Goal: Information Seeking & Learning: Learn about a topic

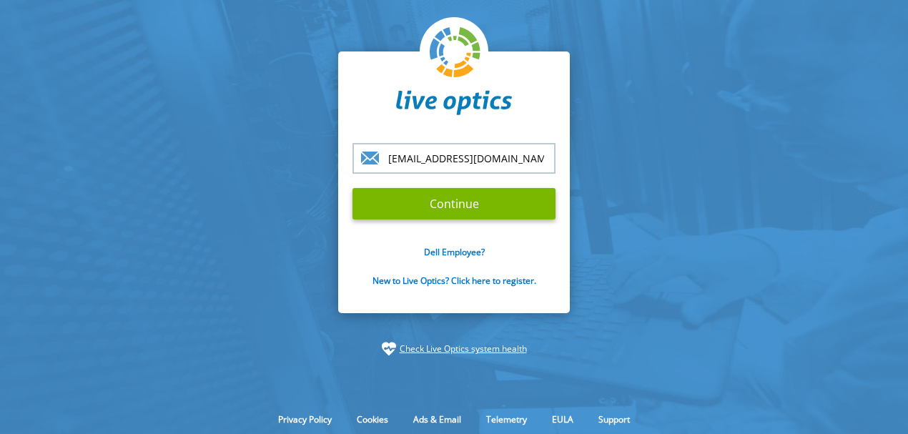
click at [234, 110] on section "itsupport@convergencegroup.co.uk Continue Dell Employee? New to Live Optics? Cl…" at bounding box center [454, 203] width 908 height 407
click at [415, 167] on input "itsupport@convergencegroup.co.uk" at bounding box center [453, 158] width 203 height 31
click at [342, 238] on div "itsupport@convergencegroup.co.uk Continue Dell Employee? New to Live Optics? Cl…" at bounding box center [454, 182] width 232 height 262
drag, startPoint x: 413, startPoint y: 172, endPoint x: 407, endPoint y: 162, distance: 12.2
click at [413, 172] on input "itsupport@convergencegroup.co.uk" at bounding box center [453, 158] width 203 height 31
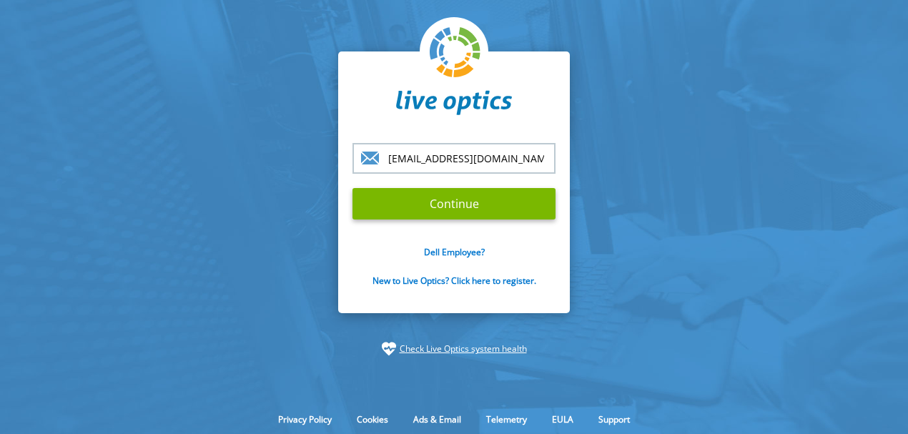
click at [435, 157] on input "itsupport@convergencegroup.co.uk" at bounding box center [453, 158] width 203 height 31
drag, startPoint x: 432, startPoint y: 160, endPoint x: 277, endPoint y: 149, distance: 154.8
click at [282, 149] on section "itsupport@convergencegroup.co.uk Continue Dell Employee? New to Live Optics? Cl…" at bounding box center [454, 203] width 908 height 407
drag, startPoint x: 392, startPoint y: 159, endPoint x: 886, endPoint y: 157, distance: 494.7
click at [886, 157] on section "ada@convergencegroup.co.uk Continue Dell Employee? New to Live Optics? Click he…" at bounding box center [454, 203] width 908 height 407
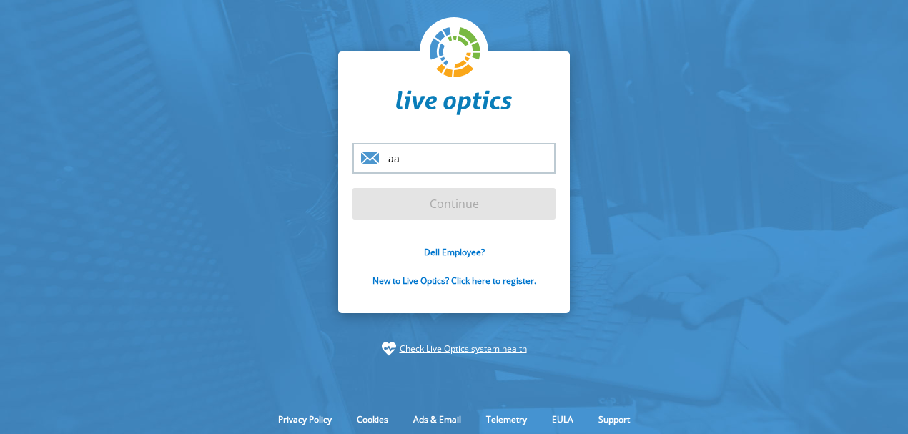
drag, startPoint x: 483, startPoint y: 164, endPoint x: 76, endPoint y: 152, distance: 406.9
click at [97, 153] on section "aa Continue Dell Employee? New to Live Optics? Click here to register. Check Li…" at bounding box center [454, 203] width 908 height 407
type input "[PERSON_NAME][EMAIL_ADDRESS][PERSON_NAME][DOMAIN_NAME]"
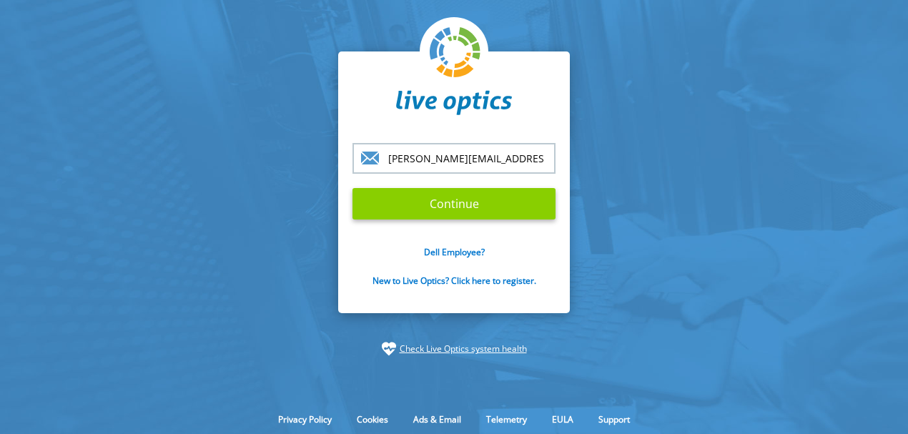
click at [410, 211] on input "Continue" at bounding box center [453, 203] width 203 height 31
click at [419, 208] on input "Continue" at bounding box center [453, 203] width 203 height 31
click at [432, 202] on input "Continue" at bounding box center [453, 203] width 203 height 31
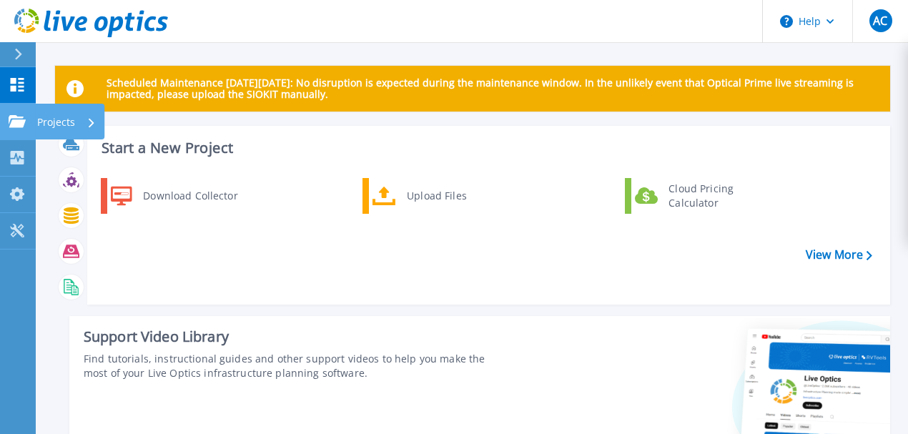
click at [10, 129] on link "Projects Projects" at bounding box center [18, 122] width 36 height 36
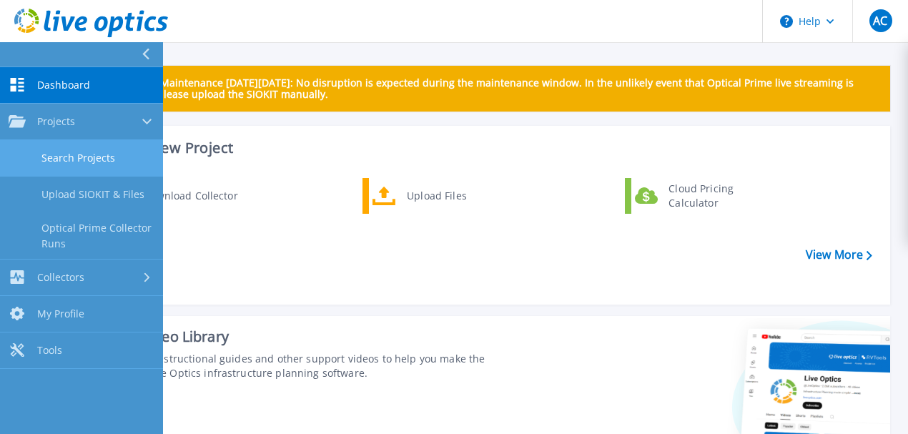
click at [59, 148] on link "Search Projects" at bounding box center [81, 158] width 163 height 36
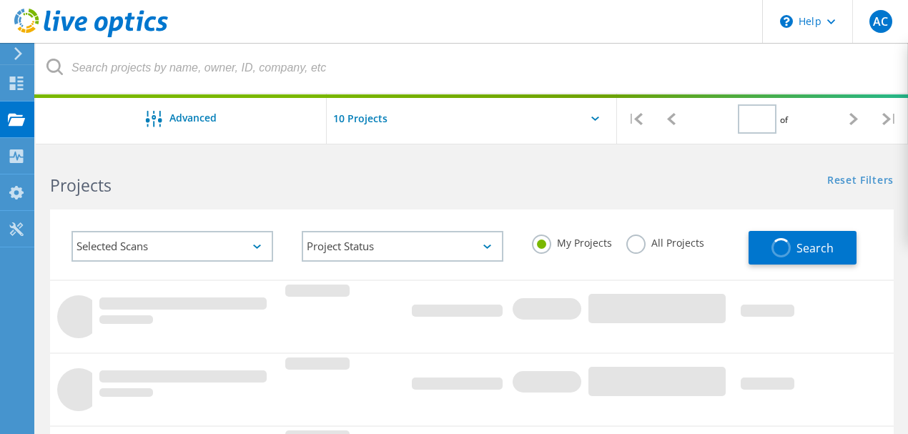
type input "1"
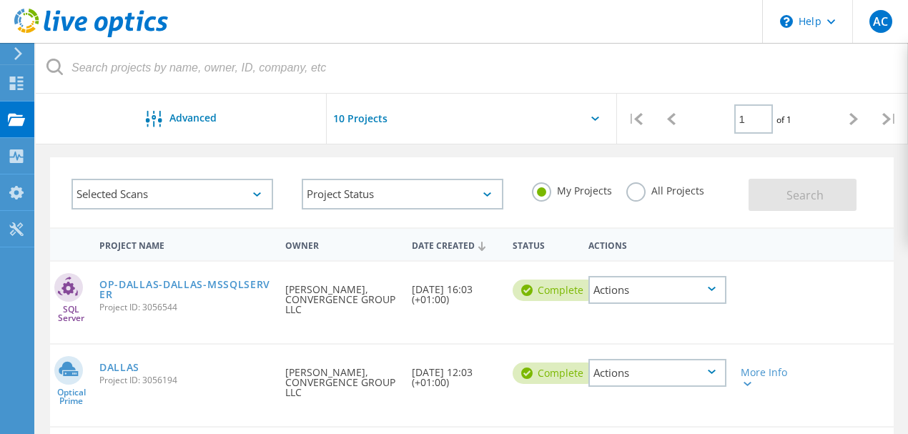
scroll to position [95, 0]
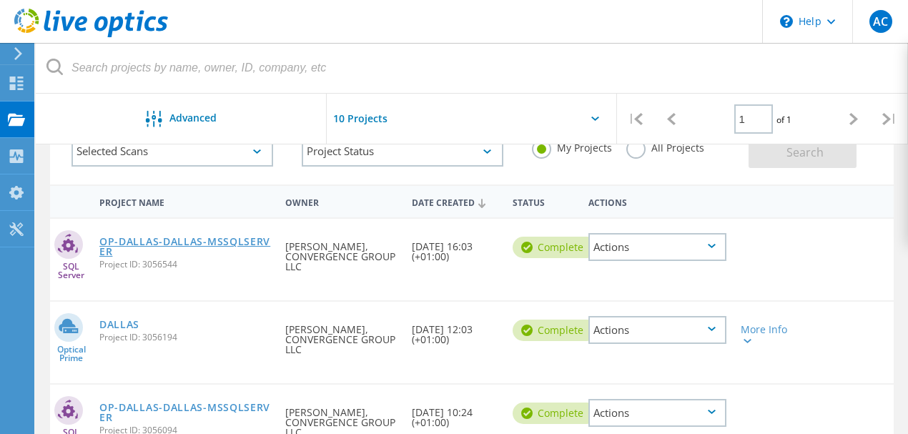
click at [204, 237] on link "OP-DALLAS-DALLAS-MSSQLSERVER" at bounding box center [185, 247] width 172 height 20
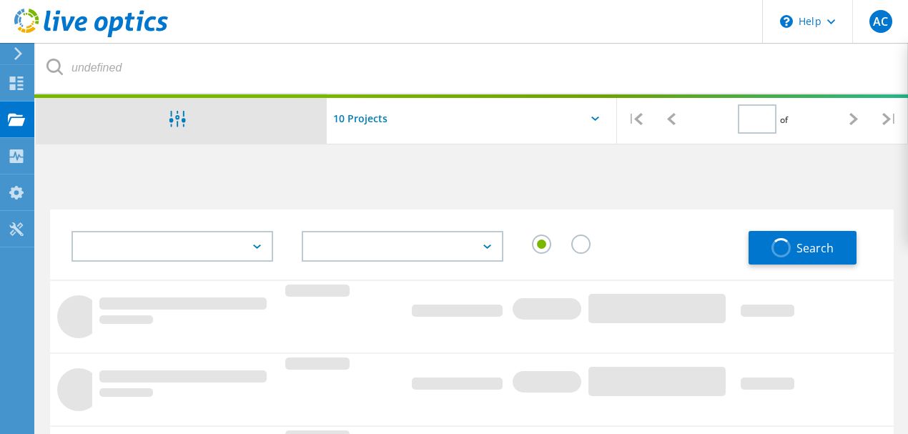
type input "1"
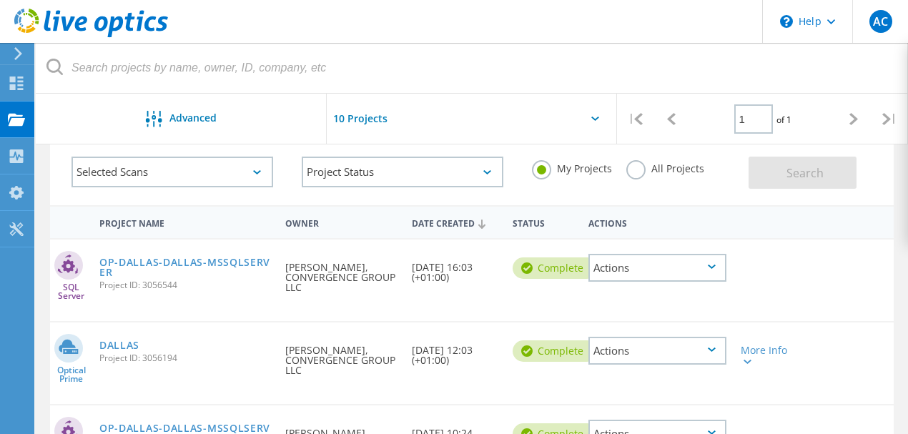
scroll to position [143, 0]
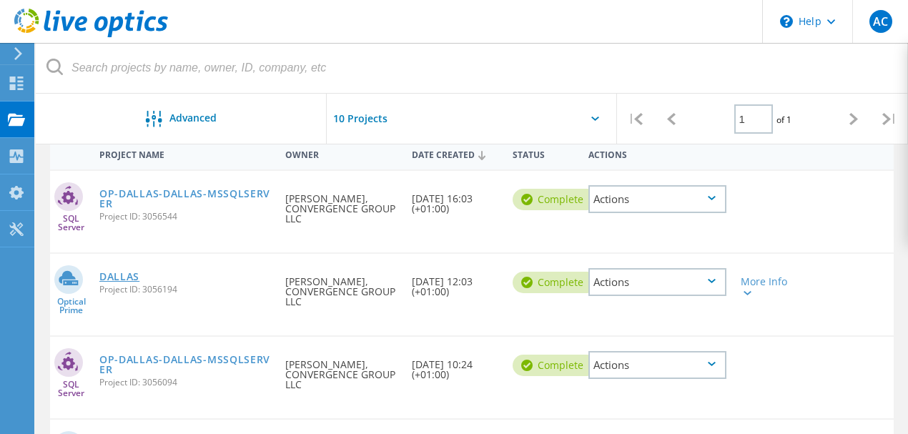
click at [124, 275] on link "DALLAS" at bounding box center [119, 277] width 40 height 10
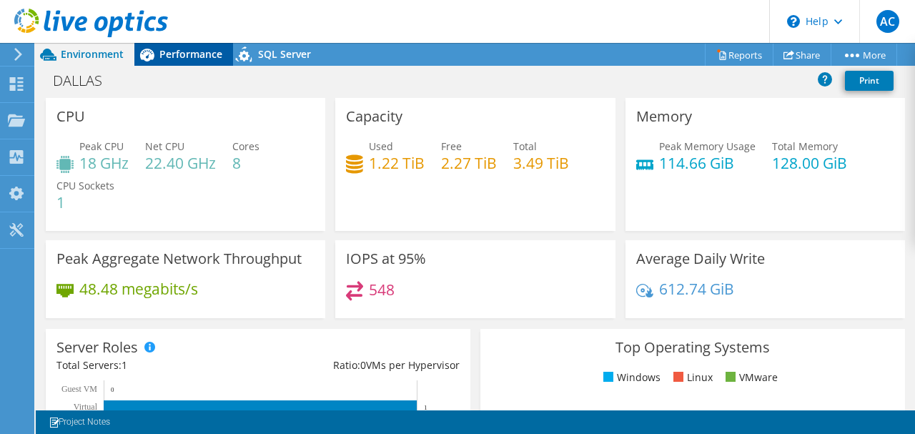
click at [206, 59] on span "Performance" at bounding box center [190, 54] width 63 height 14
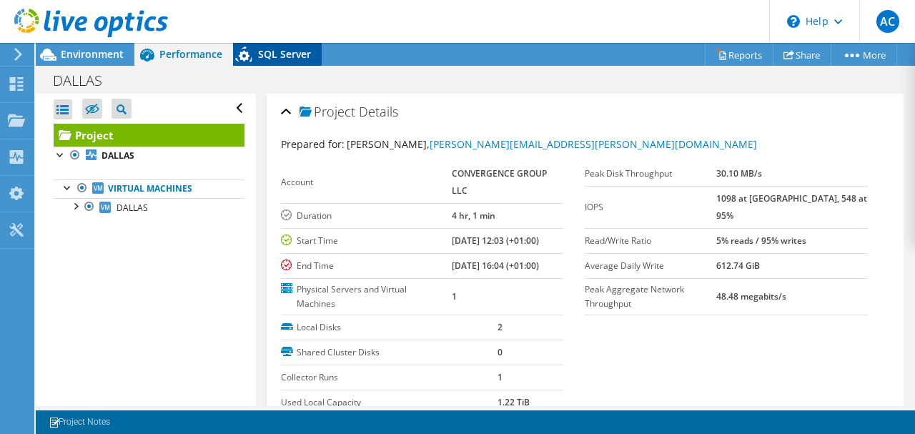
click at [269, 54] on span "SQL Server" at bounding box center [284, 54] width 53 height 14
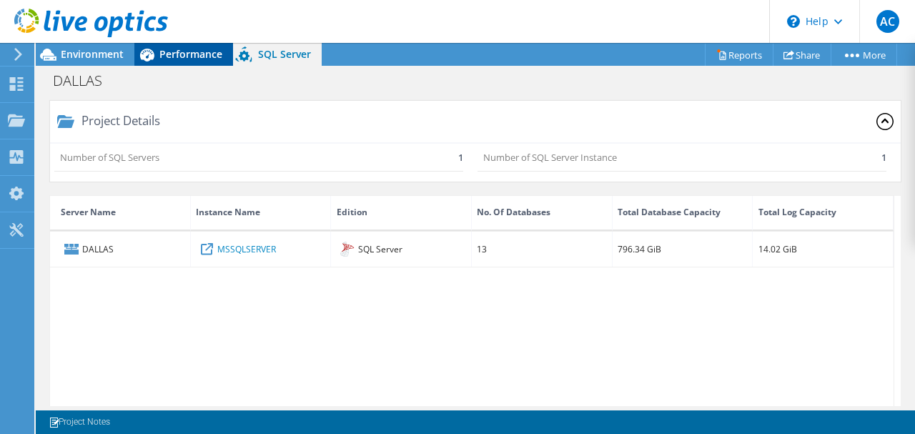
click at [192, 51] on span "Performance" at bounding box center [190, 54] width 63 height 14
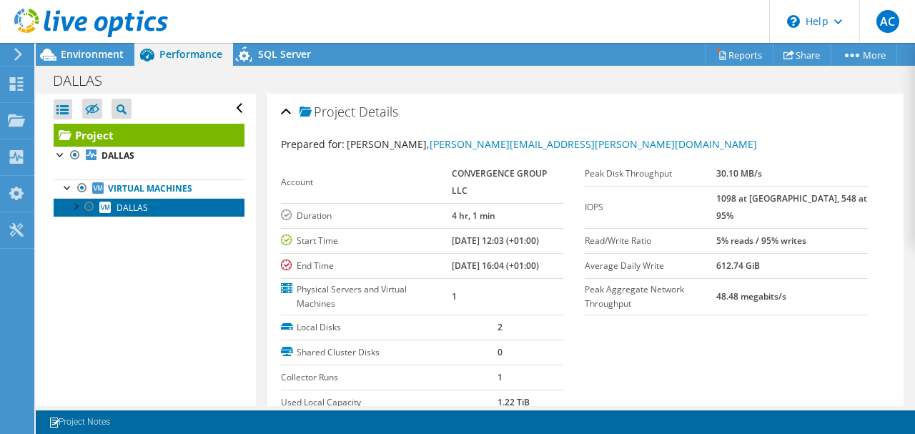
click at [157, 209] on link "DALLAS" at bounding box center [149, 207] width 191 height 19
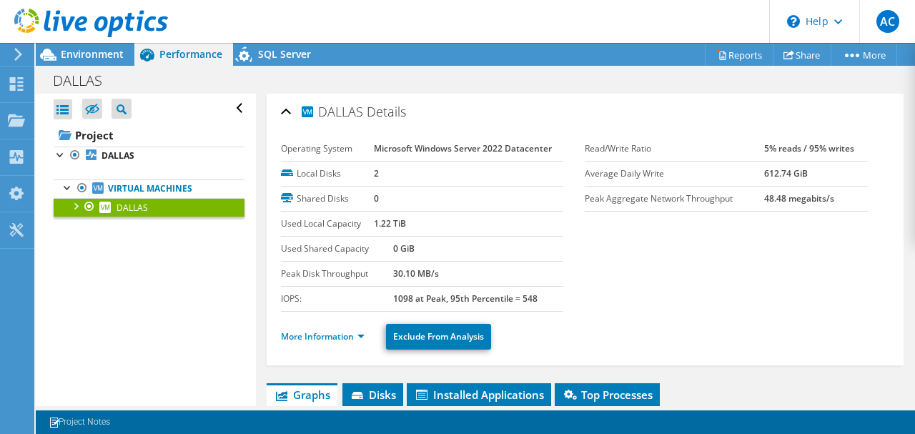
click at [68, 202] on div at bounding box center [75, 205] width 14 height 14
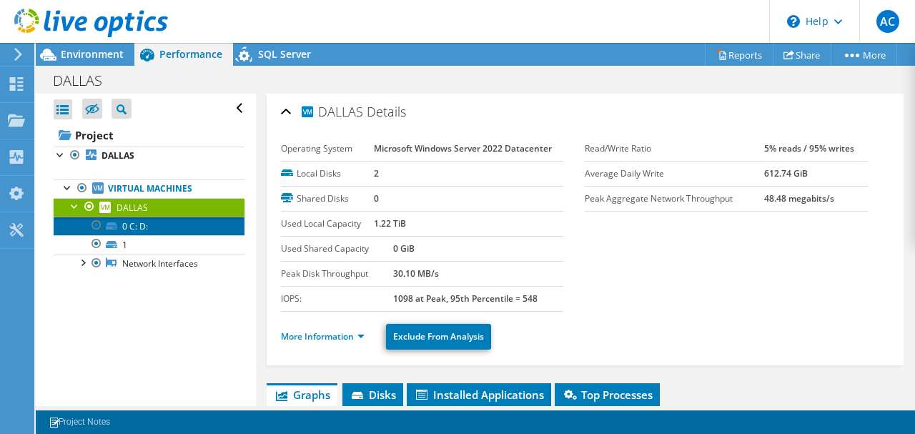
click at [112, 224] on icon at bounding box center [111, 225] width 11 height 7
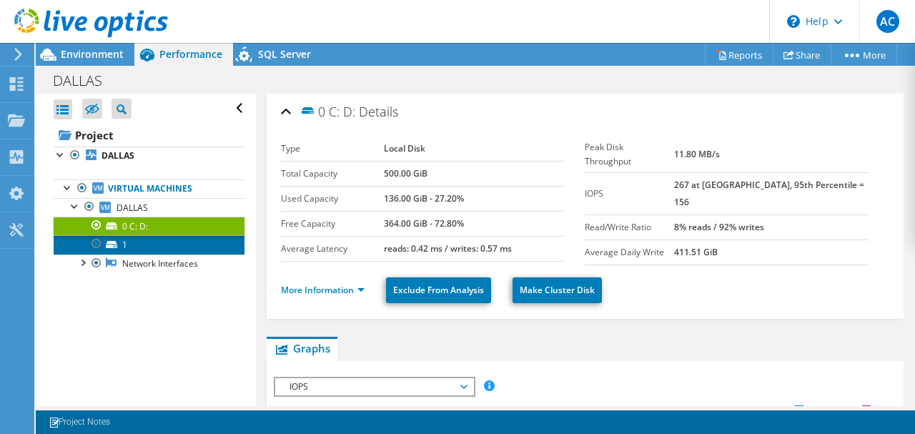
click at [153, 244] on link "1" at bounding box center [149, 244] width 191 height 19
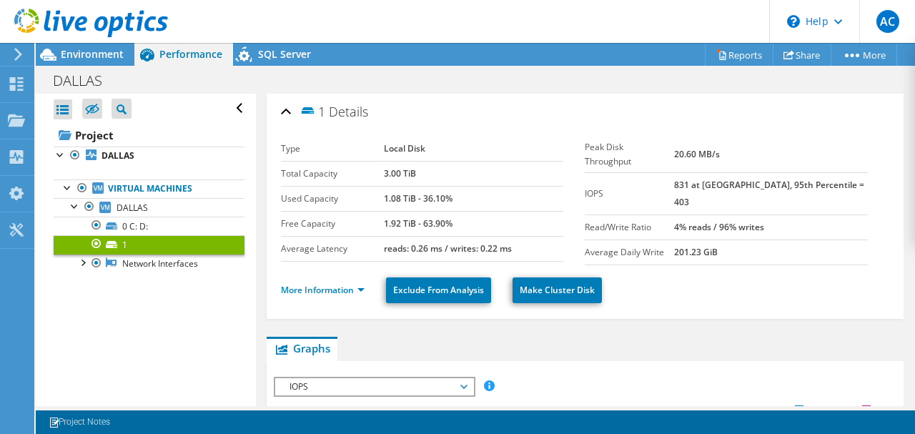
click at [160, 235] on link "1" at bounding box center [149, 244] width 191 height 19
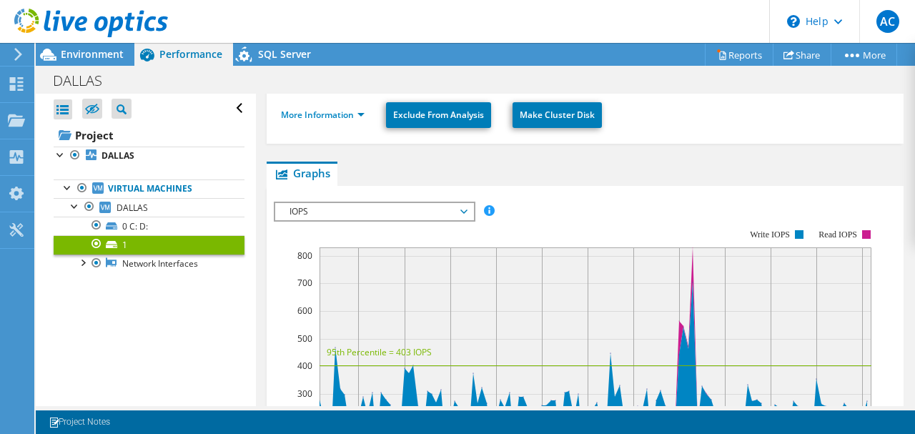
scroll to position [190, 0]
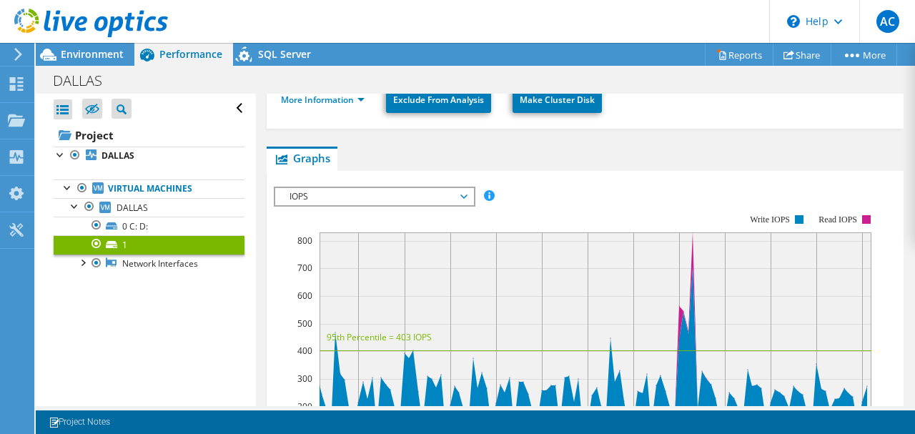
click at [406, 188] on span "IOPS" at bounding box center [374, 196] width 184 height 17
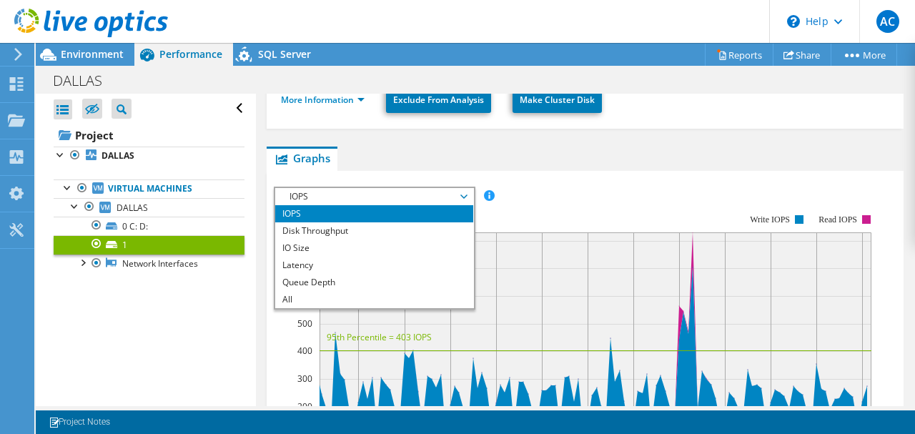
click at [406, 188] on span "IOPS" at bounding box center [374, 196] width 184 height 17
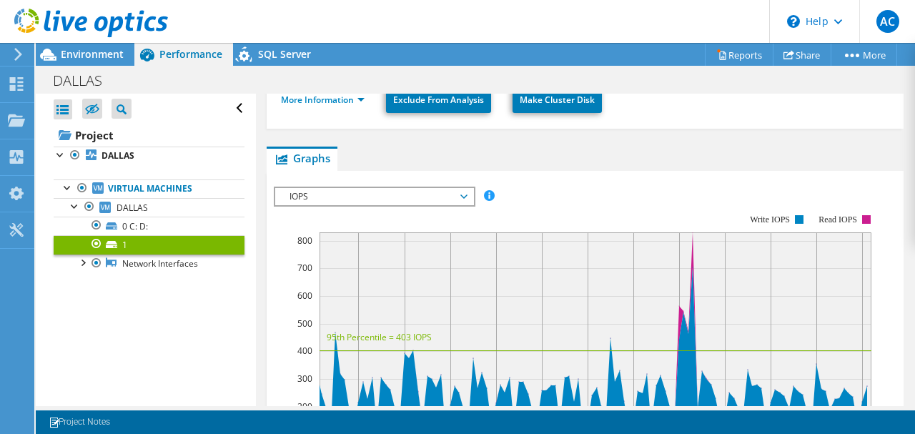
click at [406, 188] on span "IOPS" at bounding box center [374, 196] width 184 height 17
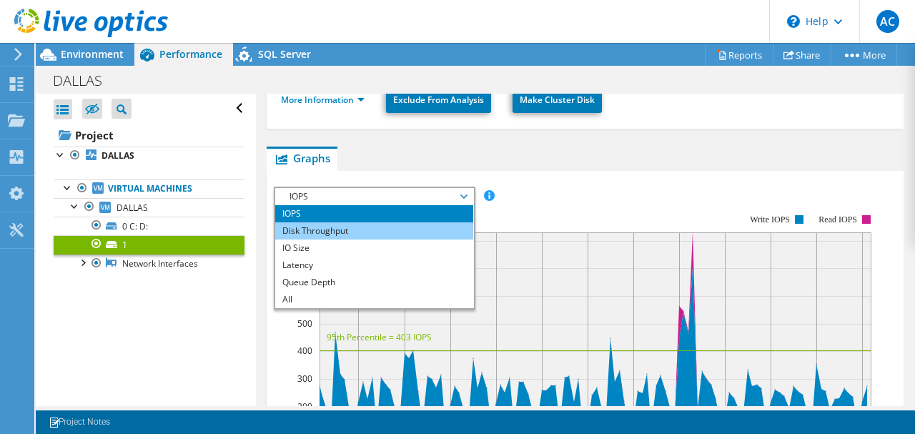
click at [410, 222] on li "Disk Throughput" at bounding box center [374, 230] width 198 height 17
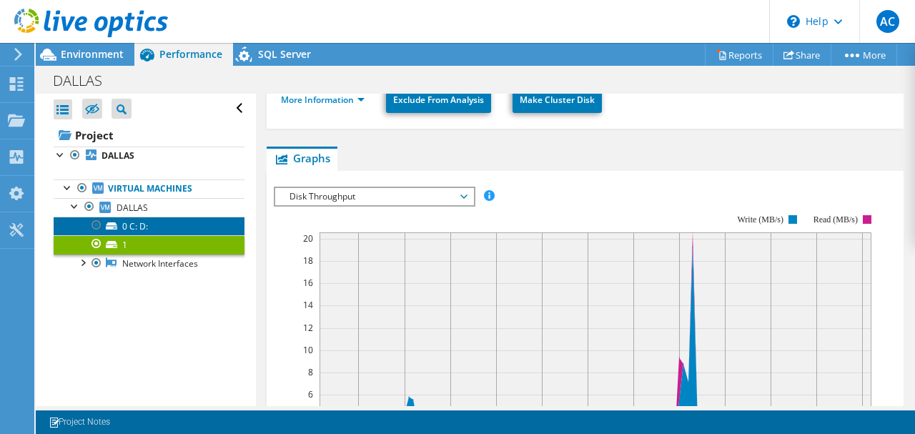
click at [166, 229] on link "0 C: D:" at bounding box center [149, 226] width 191 height 19
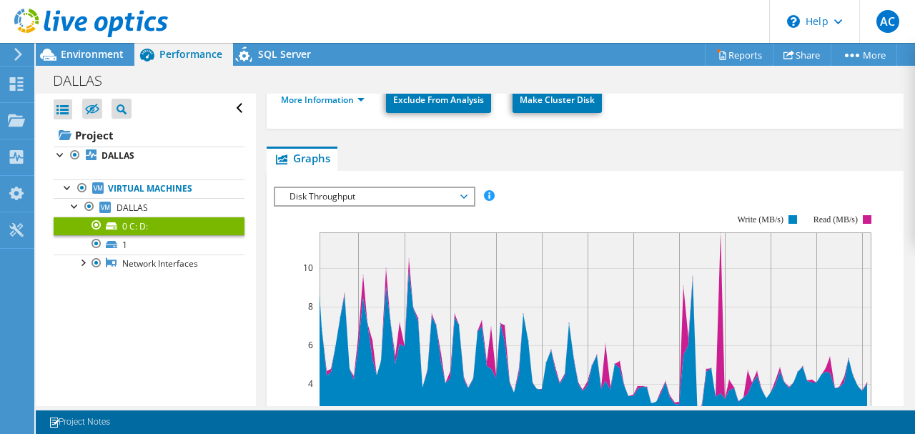
click at [353, 188] on span "Disk Throughput" at bounding box center [374, 196] width 184 height 17
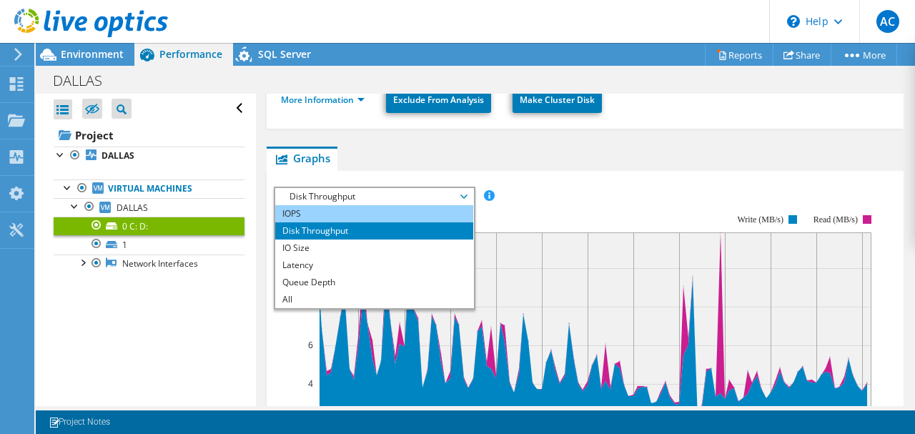
click at [350, 209] on li "IOPS" at bounding box center [374, 213] width 198 height 17
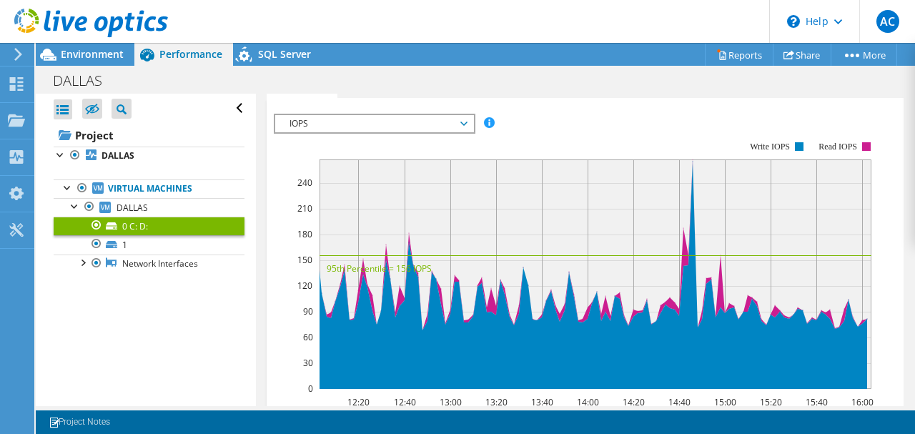
scroll to position [286, 0]
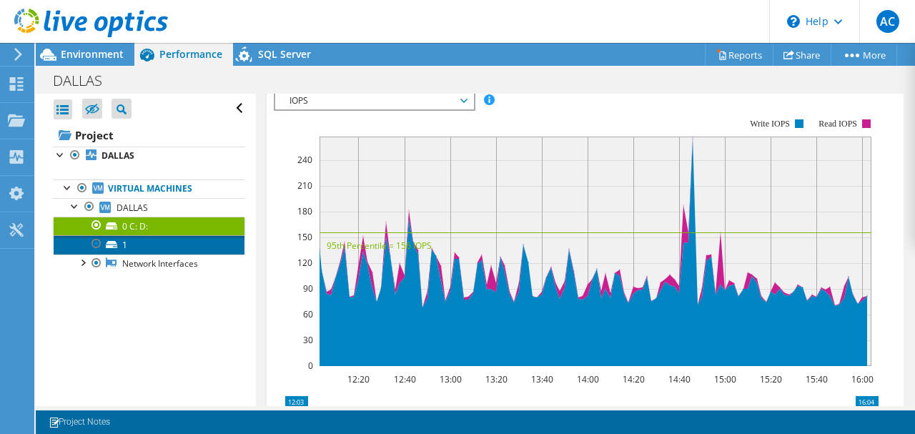
click at [177, 239] on link "1" at bounding box center [149, 244] width 191 height 19
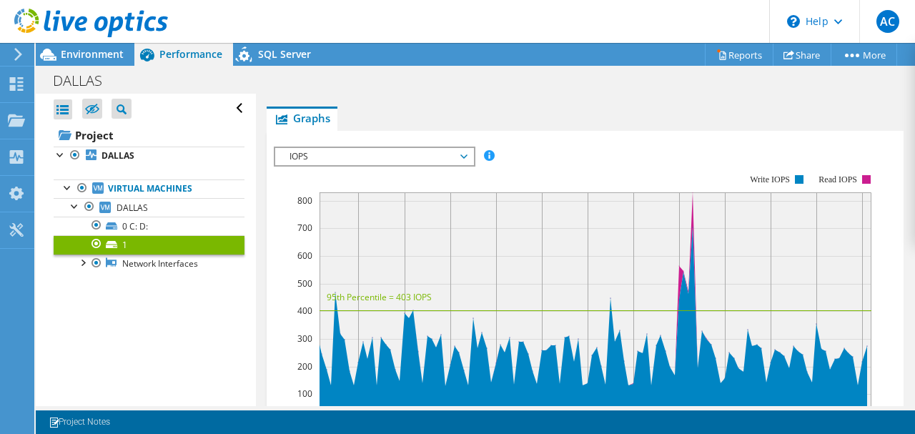
scroll to position [143, 0]
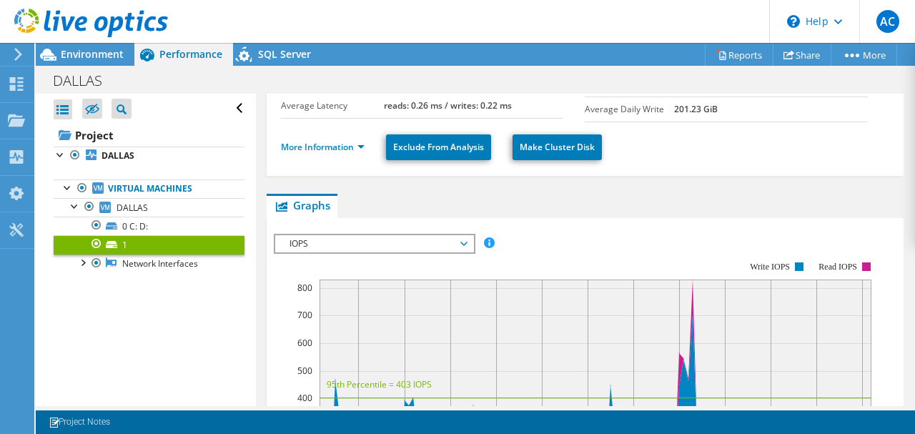
click at [366, 237] on span "IOPS" at bounding box center [374, 243] width 184 height 17
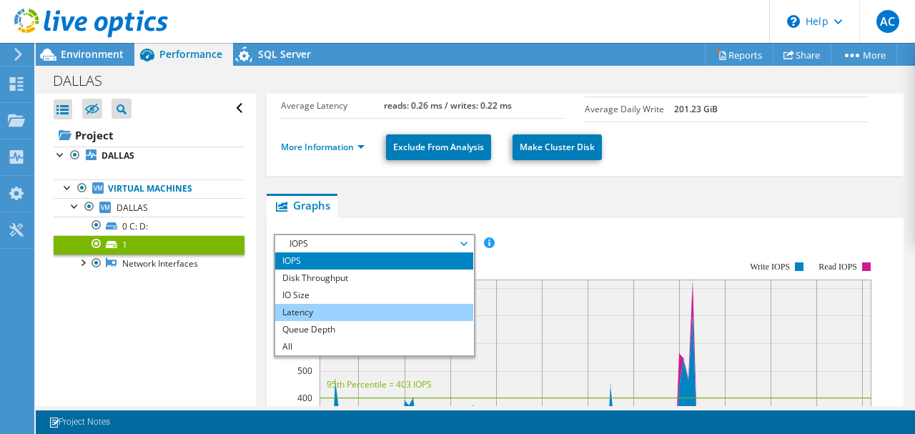
click at [360, 307] on li "Latency" at bounding box center [374, 312] width 198 height 17
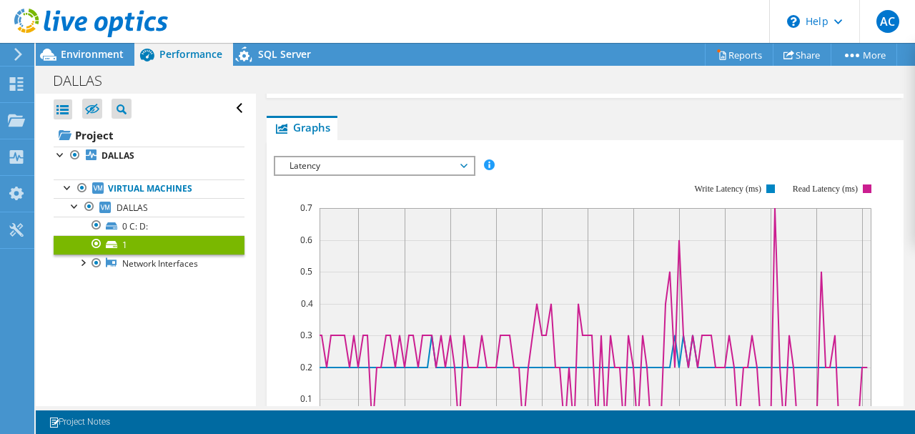
scroll to position [169, 0]
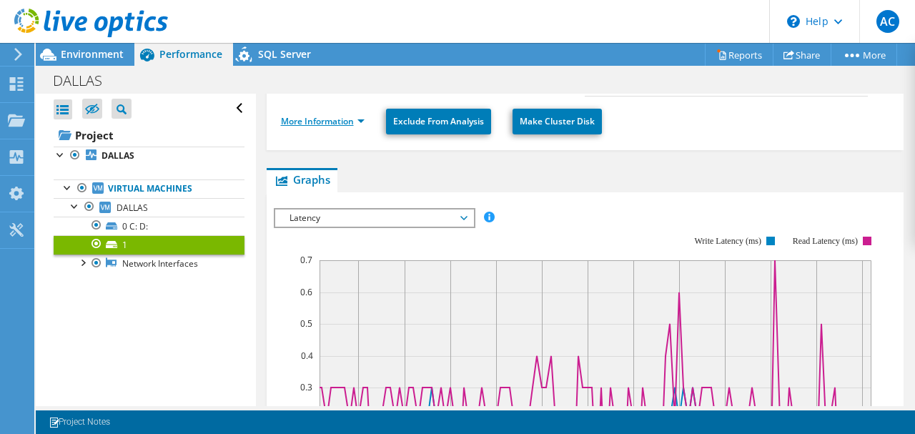
click at [344, 118] on link "More Information" at bounding box center [323, 121] width 84 height 12
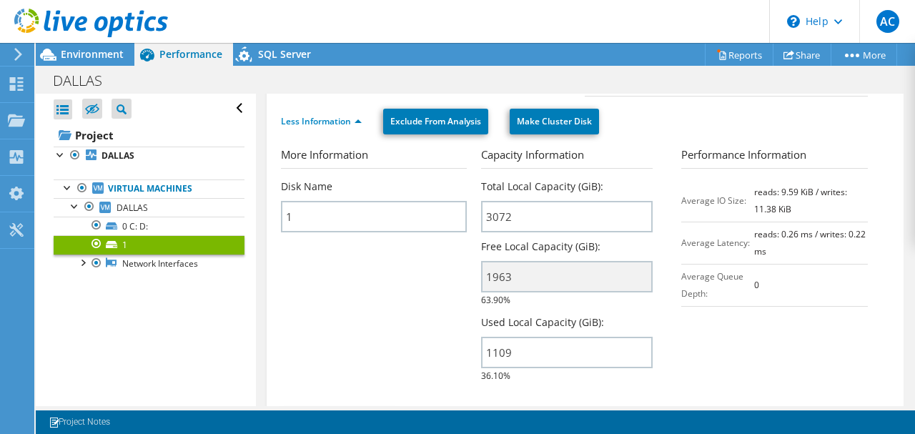
click at [346, 121] on li "Less Information" at bounding box center [325, 122] width 89 height 16
click at [353, 115] on link "Less Information" at bounding box center [321, 121] width 81 height 12
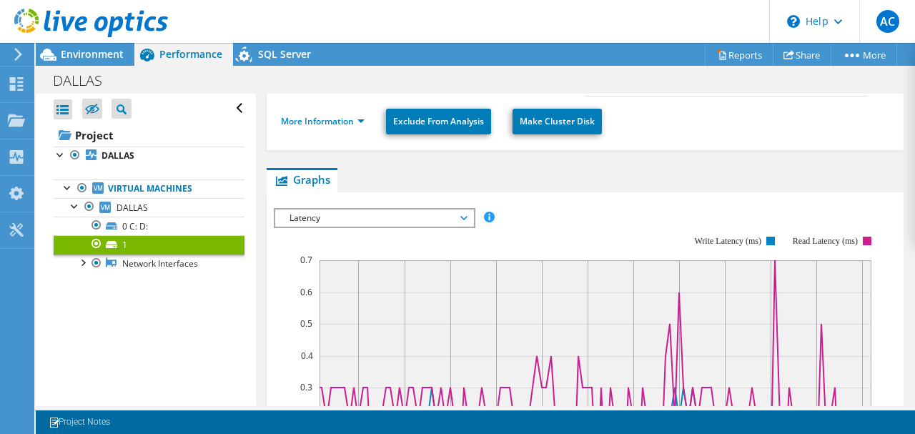
click at [347, 217] on span "Latency" at bounding box center [374, 217] width 184 height 17
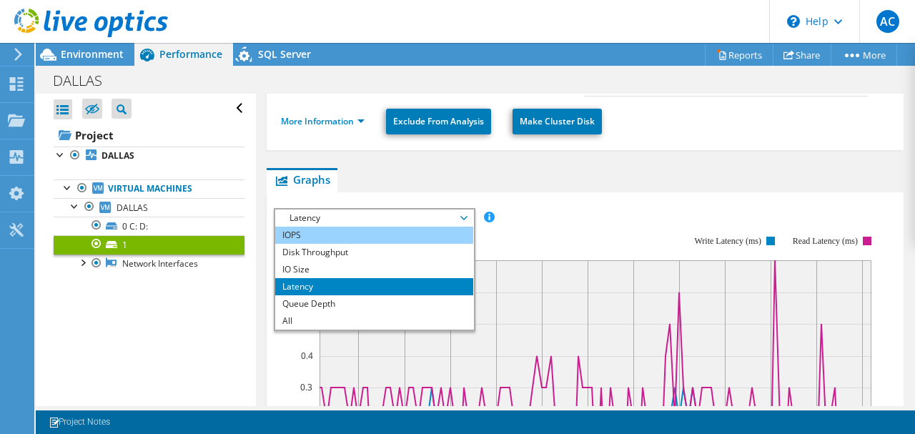
click at [342, 230] on li "IOPS" at bounding box center [374, 235] width 198 height 17
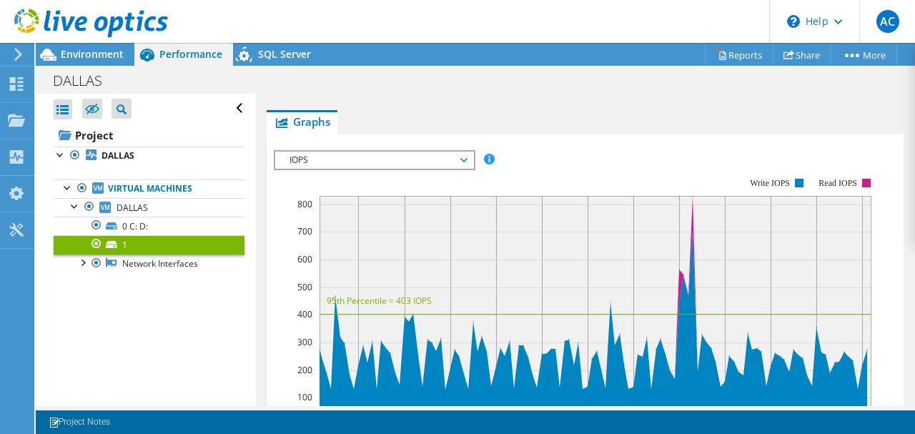
scroll to position [217, 0]
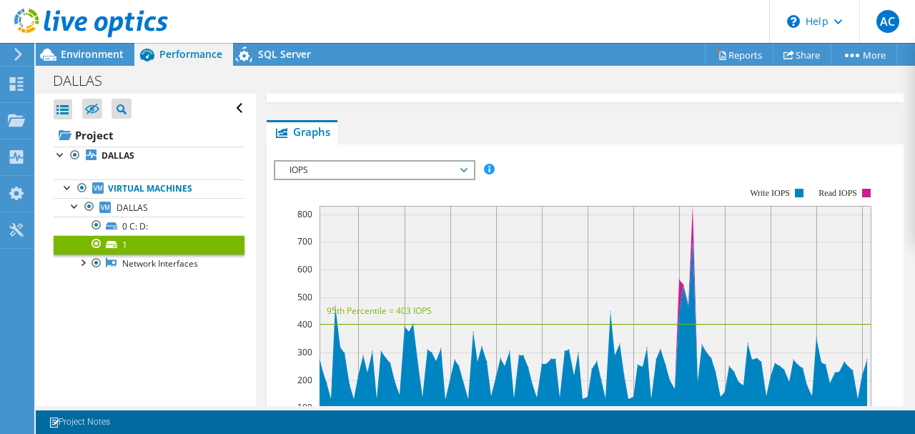
click at [407, 163] on span "IOPS" at bounding box center [374, 170] width 184 height 17
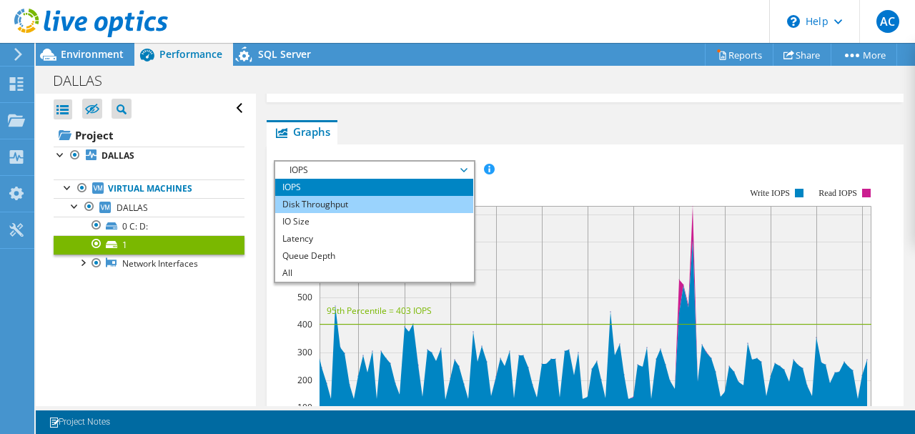
click at [370, 205] on li "Disk Throughput" at bounding box center [374, 204] width 198 height 17
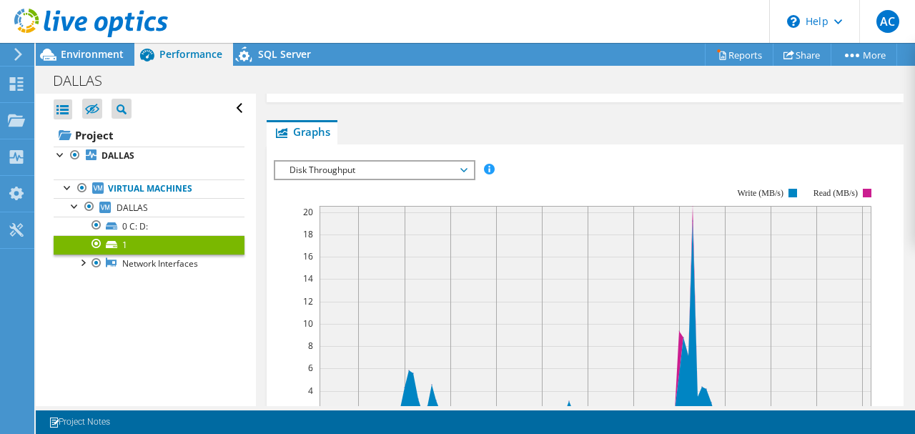
click at [380, 166] on span "Disk Throughput" at bounding box center [374, 170] width 184 height 17
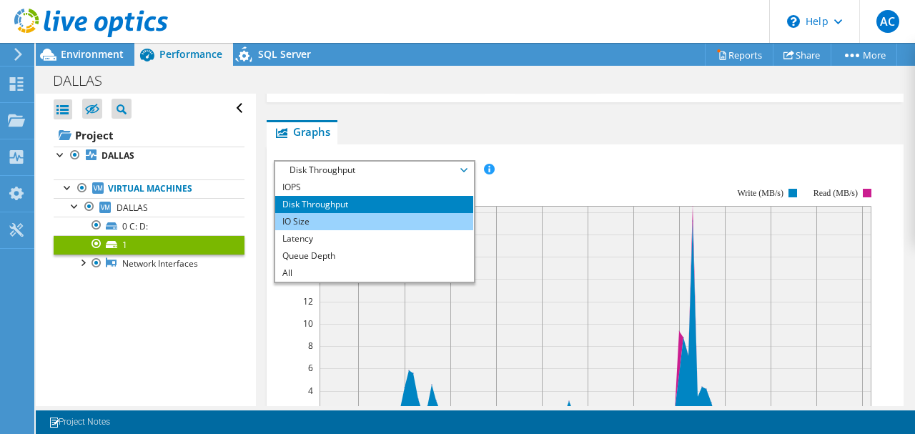
click at [363, 214] on li "IO Size" at bounding box center [374, 221] width 198 height 17
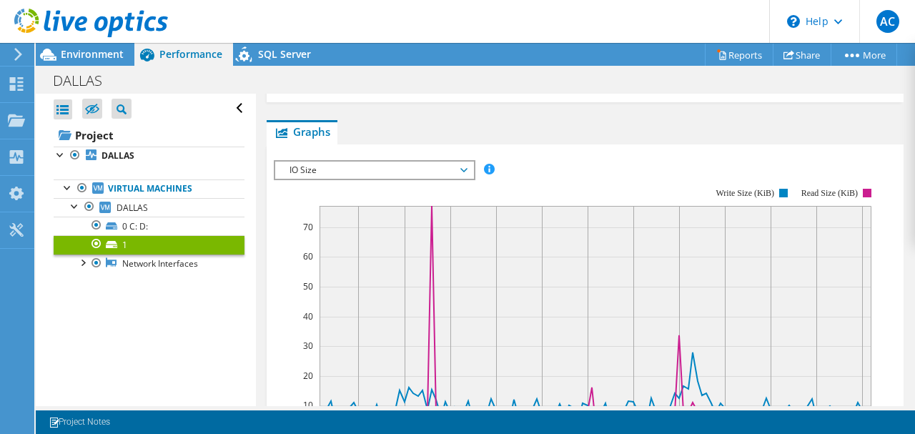
click at [377, 162] on span "IO Size" at bounding box center [374, 170] width 184 height 17
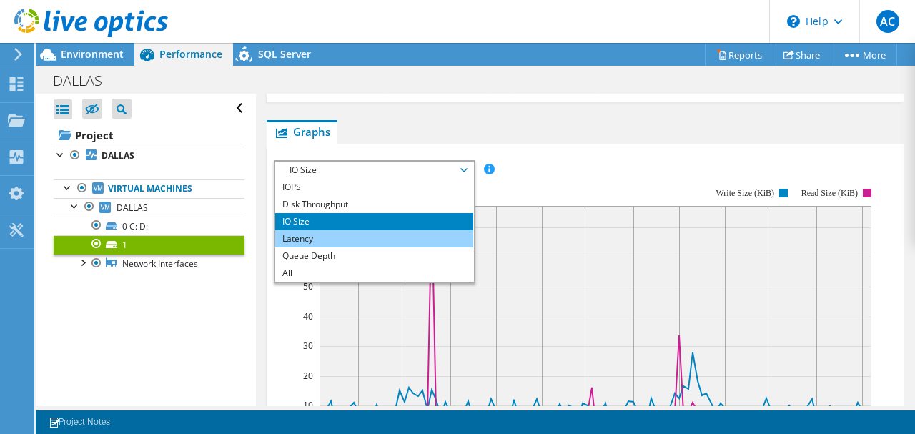
click at [347, 230] on li "Latency" at bounding box center [374, 238] width 198 height 17
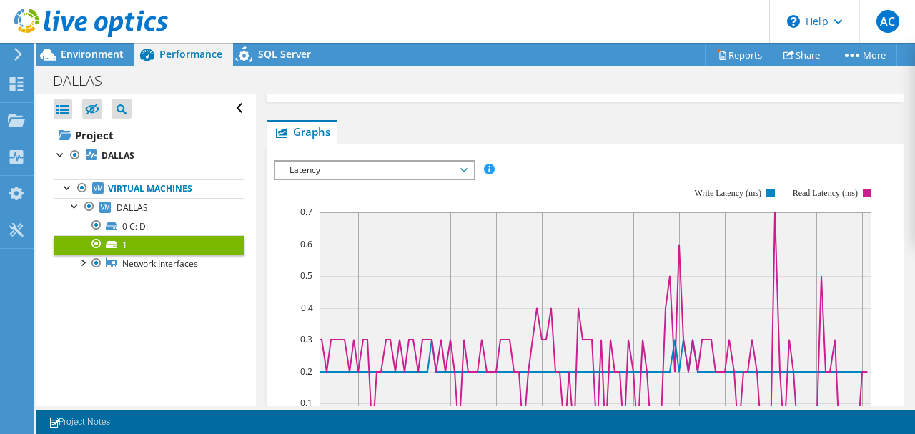
click at [333, 162] on span "Latency" at bounding box center [374, 170] width 184 height 17
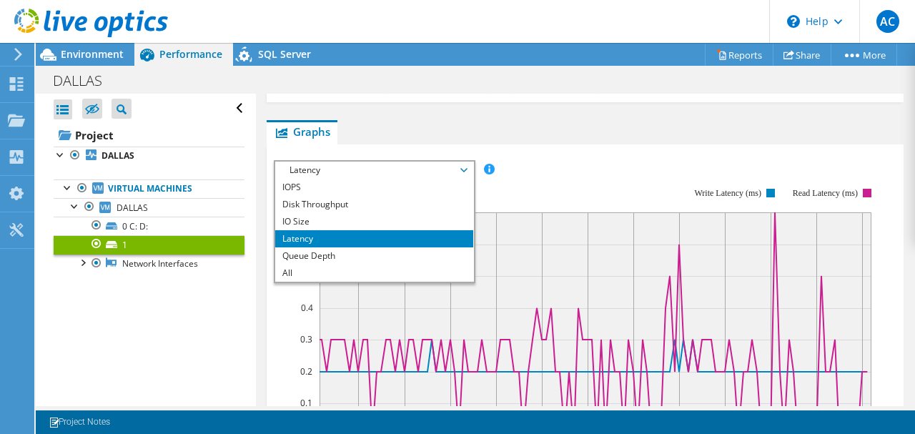
click at [315, 247] on li "Queue Depth" at bounding box center [374, 255] width 198 height 17
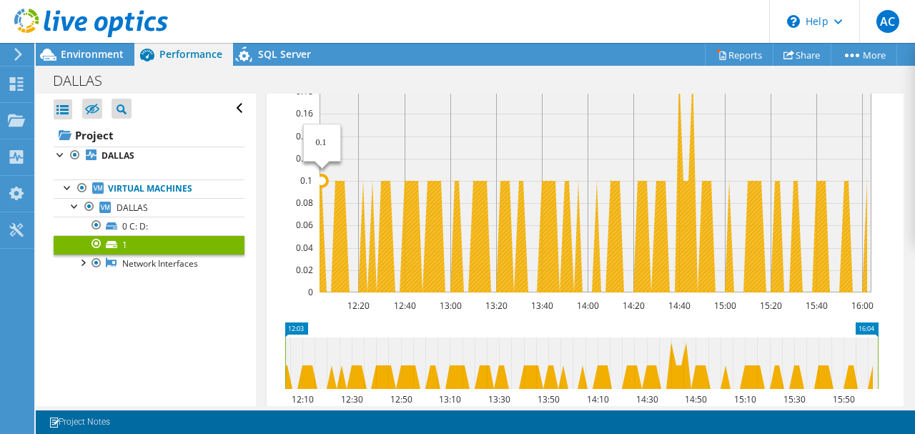
scroll to position [264, 0]
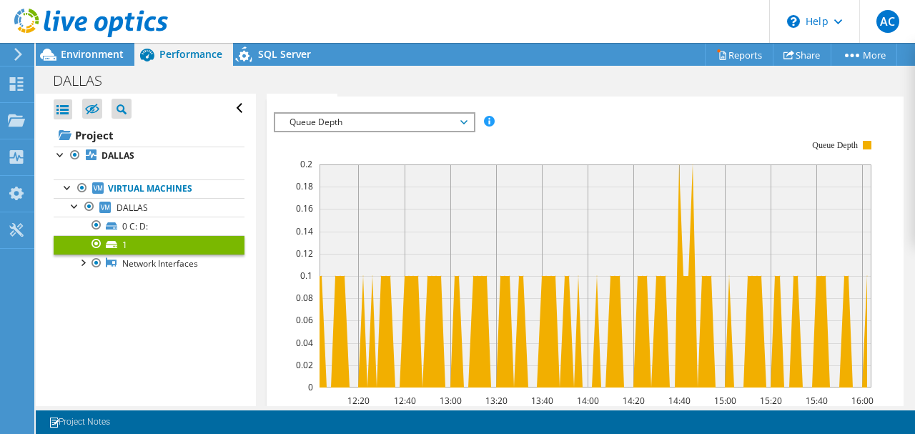
click at [368, 119] on span "Queue Depth" at bounding box center [374, 122] width 184 height 17
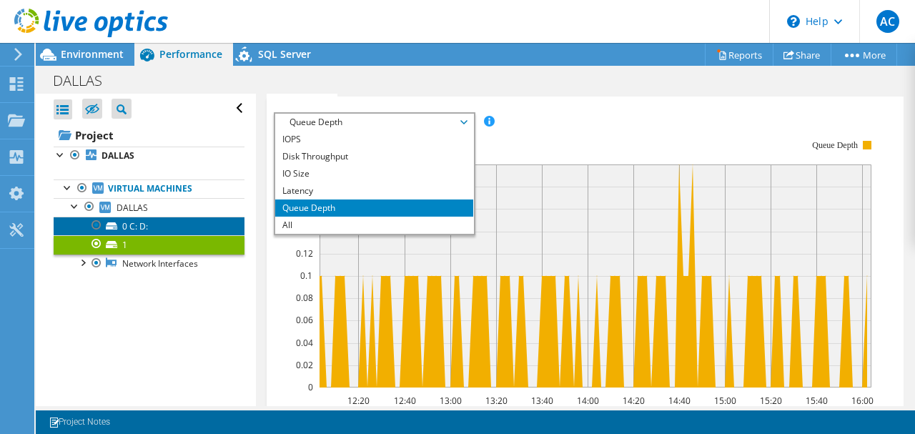
click at [167, 232] on link "0 C: D:" at bounding box center [149, 226] width 191 height 19
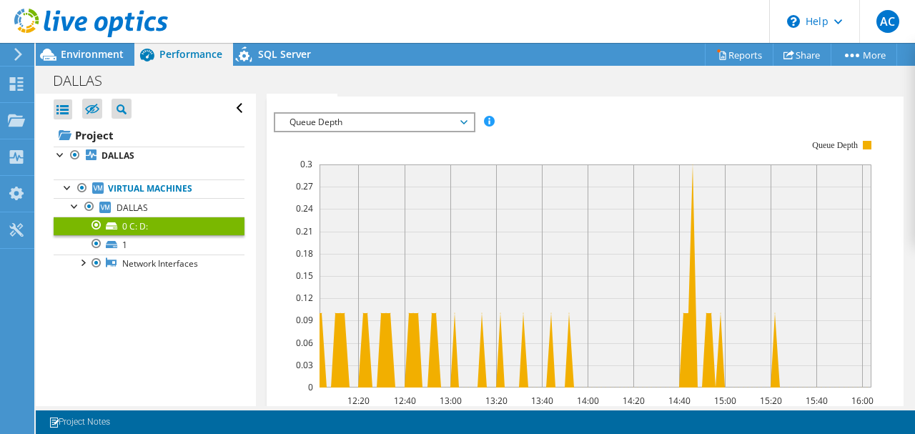
click at [373, 120] on span "Queue Depth" at bounding box center [374, 122] width 184 height 17
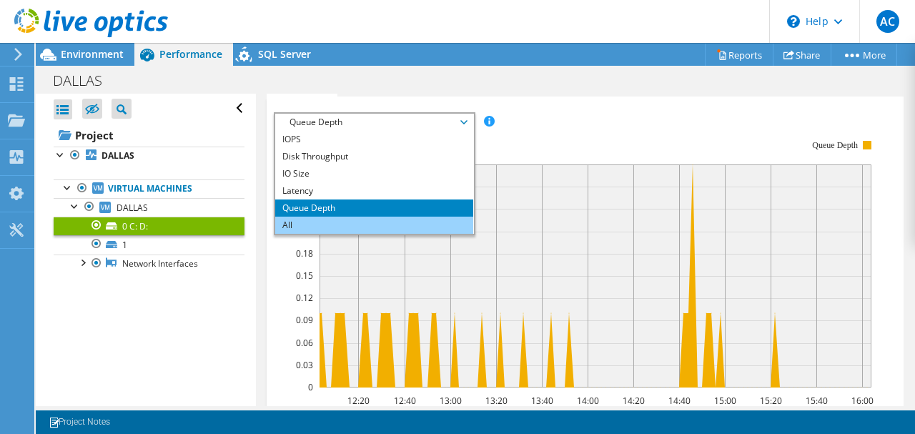
click at [328, 221] on li "All" at bounding box center [374, 225] width 198 height 17
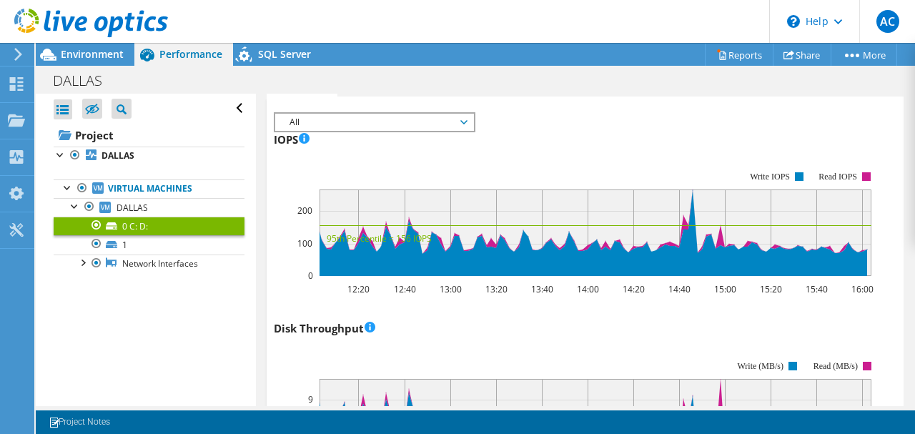
click at [150, 234] on link "0 C: D:" at bounding box center [149, 226] width 191 height 19
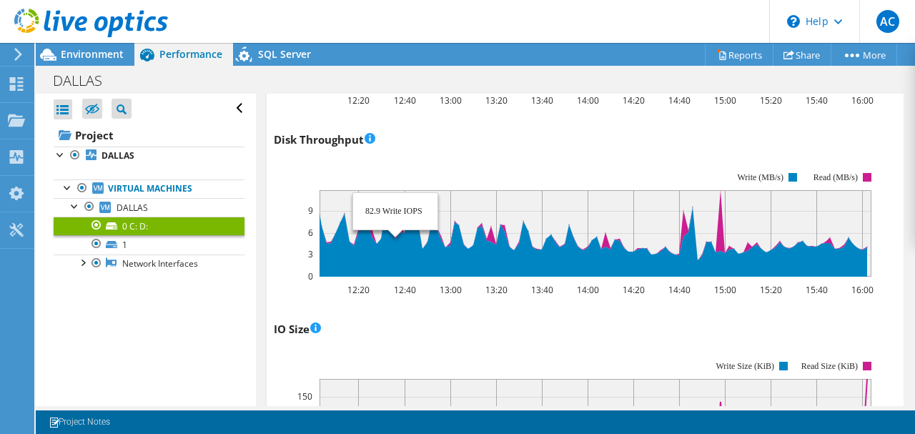
scroll to position [455, 0]
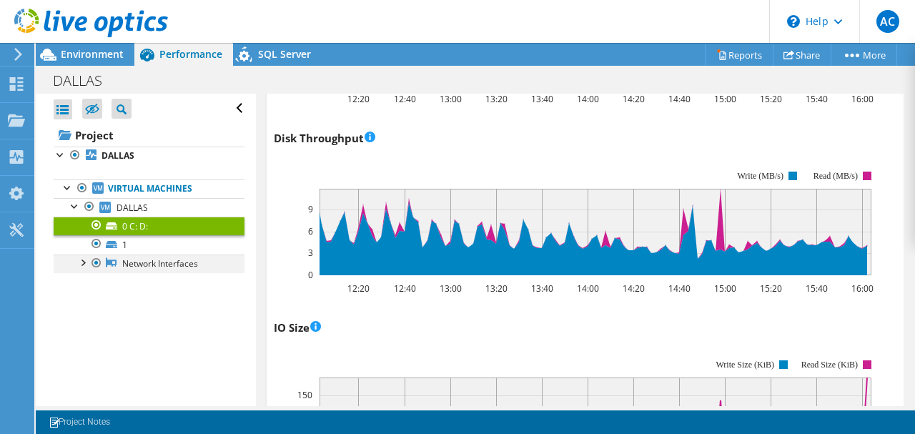
click at [81, 263] on div at bounding box center [82, 261] width 14 height 14
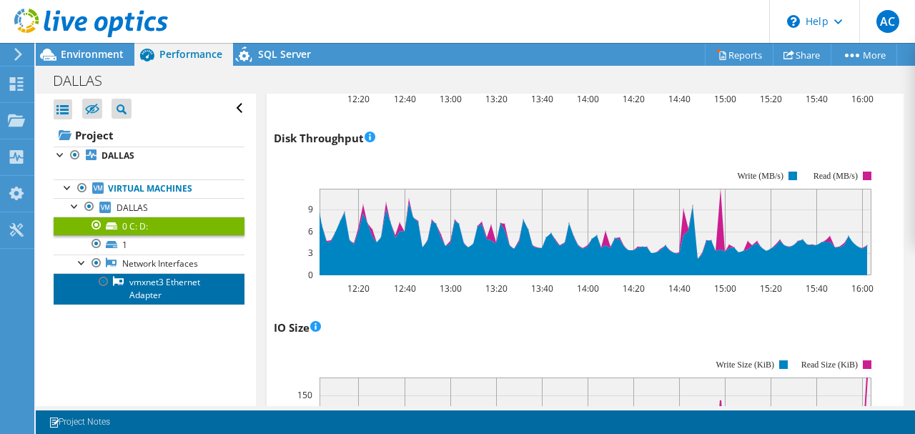
click at [130, 278] on link "vmxnet3 Ethernet Adapter" at bounding box center [149, 288] width 191 height 31
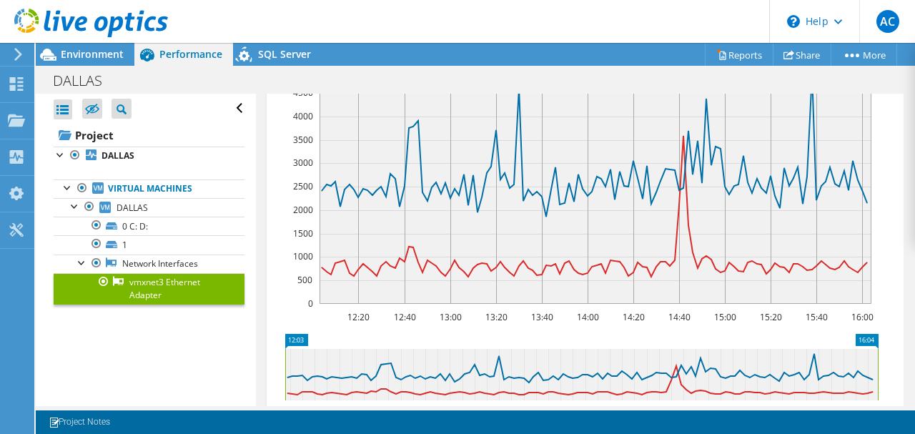
scroll to position [179, 0]
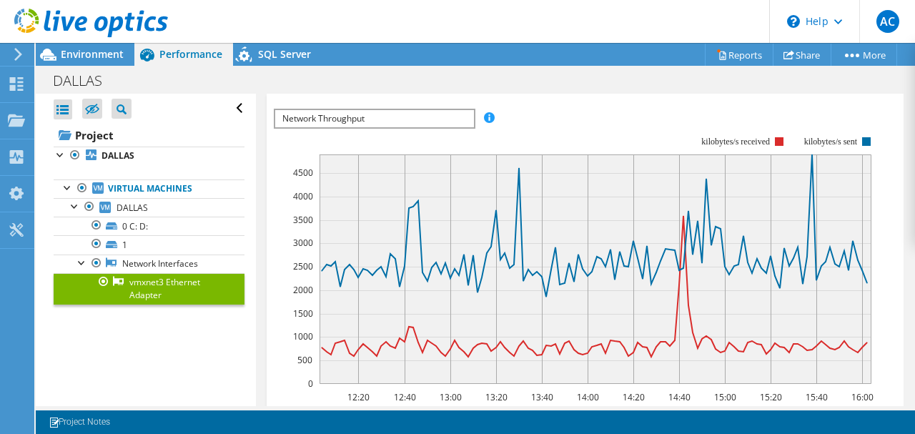
click at [396, 119] on span "Network Throughput" at bounding box center [374, 118] width 198 height 17
click at [391, 139] on li "Network Throughput" at bounding box center [374, 135] width 198 height 17
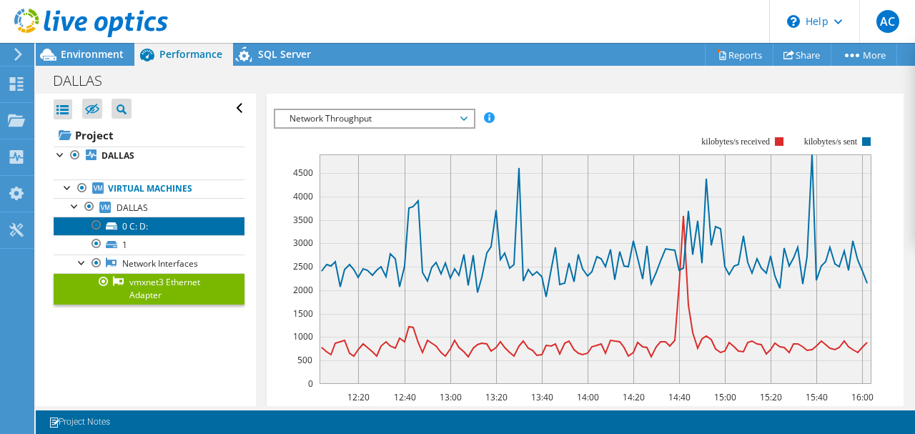
click at [127, 219] on link "0 C: D:" at bounding box center [149, 226] width 191 height 19
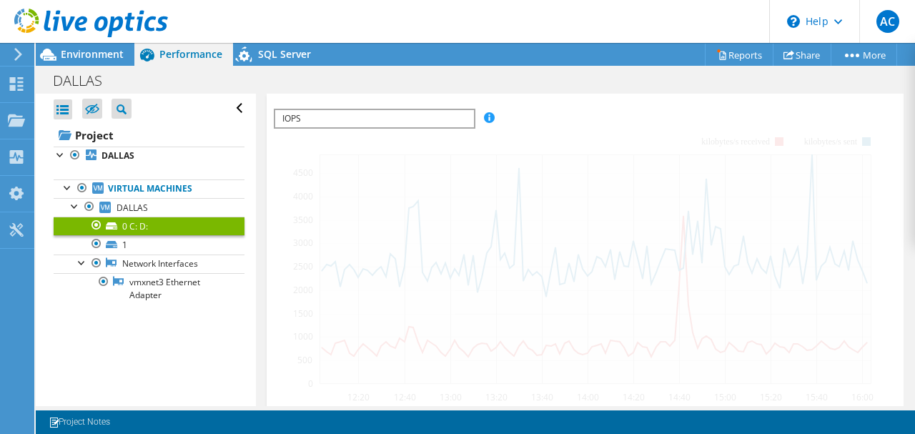
scroll to position [264, 0]
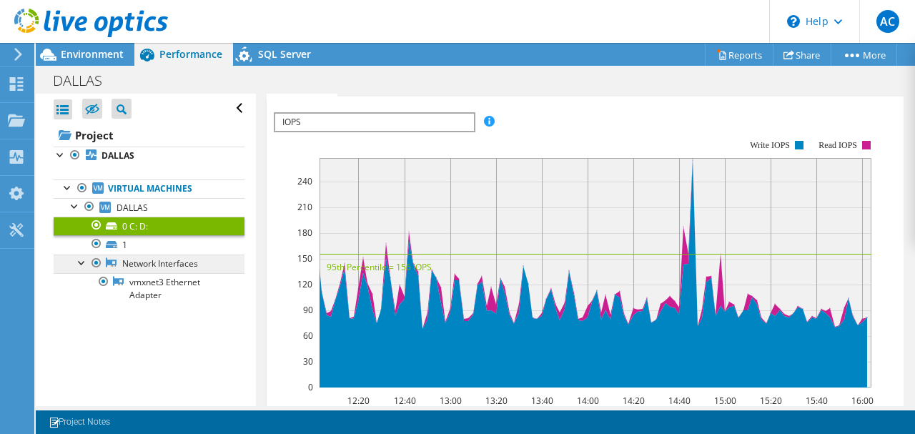
click at [143, 254] on link "Network Interfaces" at bounding box center [149, 263] width 191 height 19
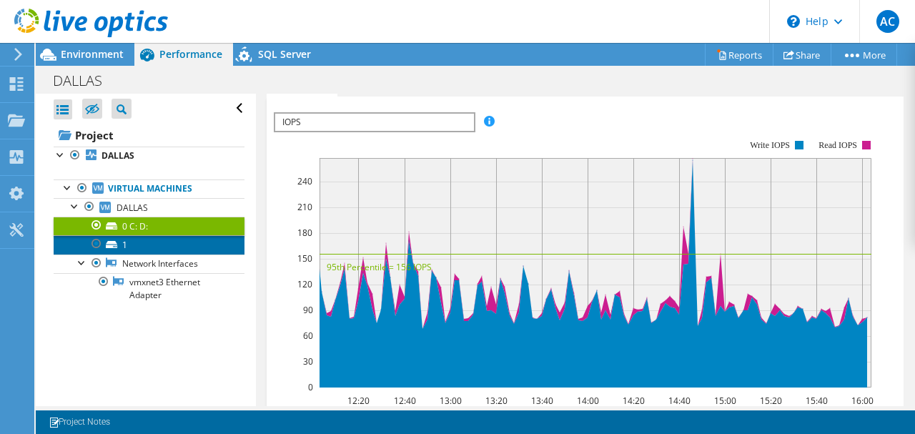
click at [144, 247] on link "1" at bounding box center [149, 244] width 191 height 19
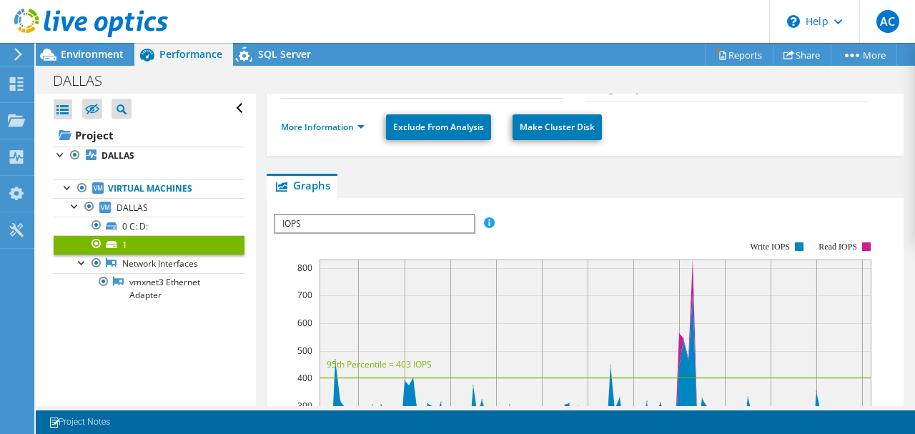
scroll to position [217, 0]
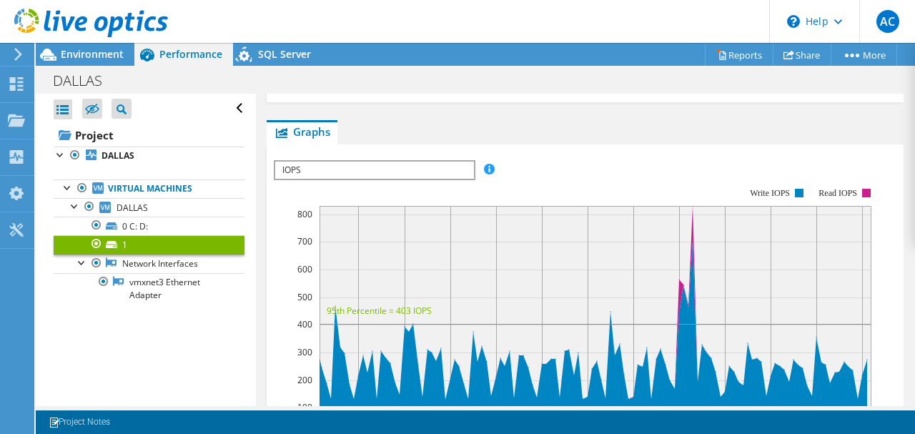
click at [345, 166] on span "IOPS" at bounding box center [374, 170] width 198 height 17
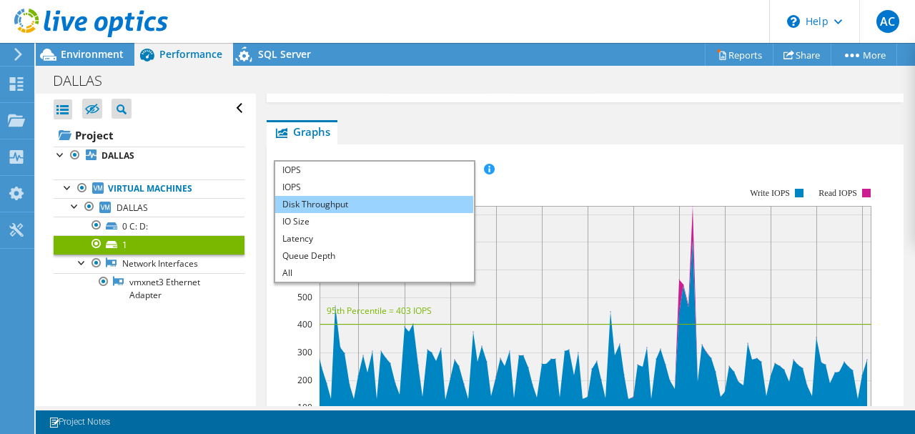
click at [343, 198] on li "Disk Throughput" at bounding box center [374, 204] width 198 height 17
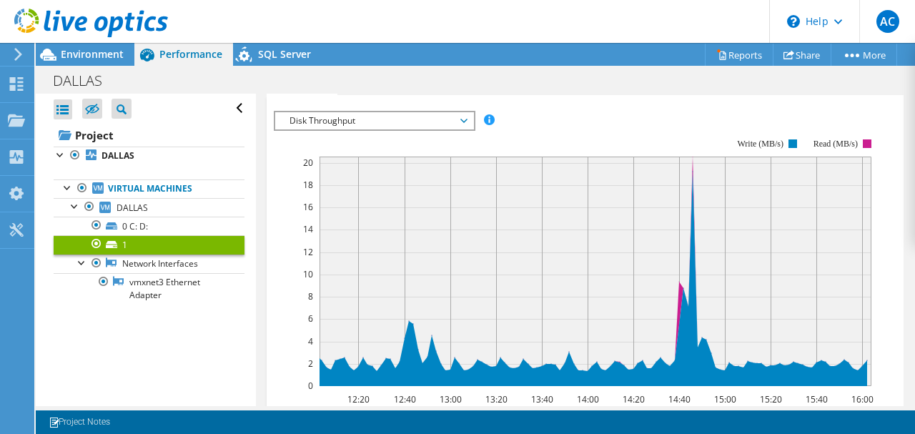
scroll to position [264, 0]
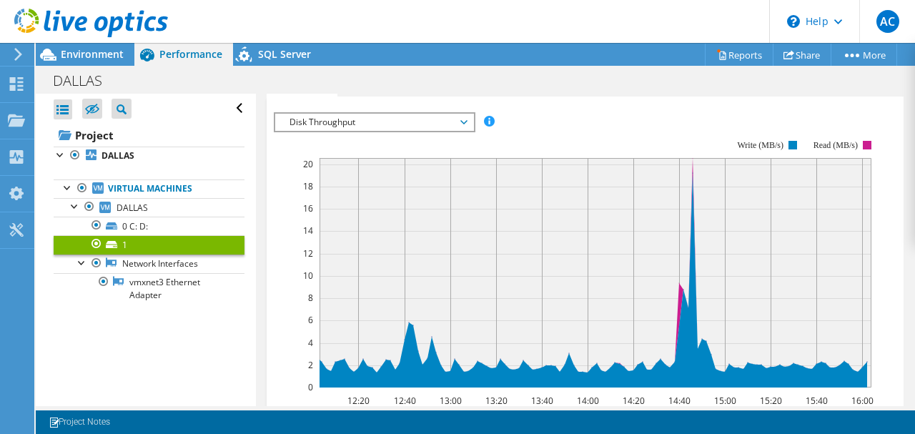
click at [348, 120] on span "Disk Throughput" at bounding box center [374, 122] width 184 height 17
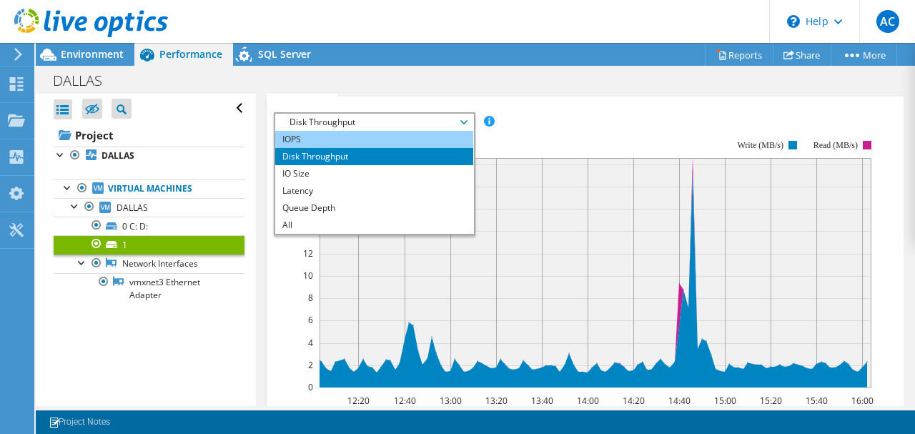
click at [342, 139] on li "IOPS" at bounding box center [374, 139] width 198 height 17
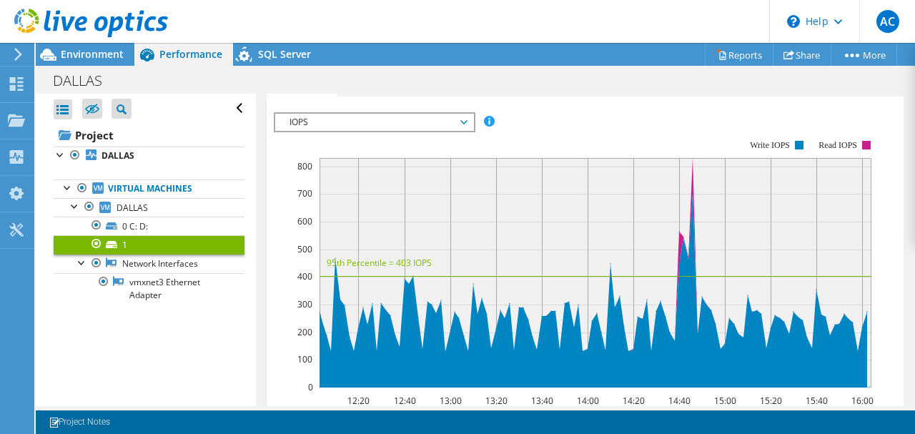
click at [363, 116] on span "IOPS" at bounding box center [374, 122] width 184 height 17
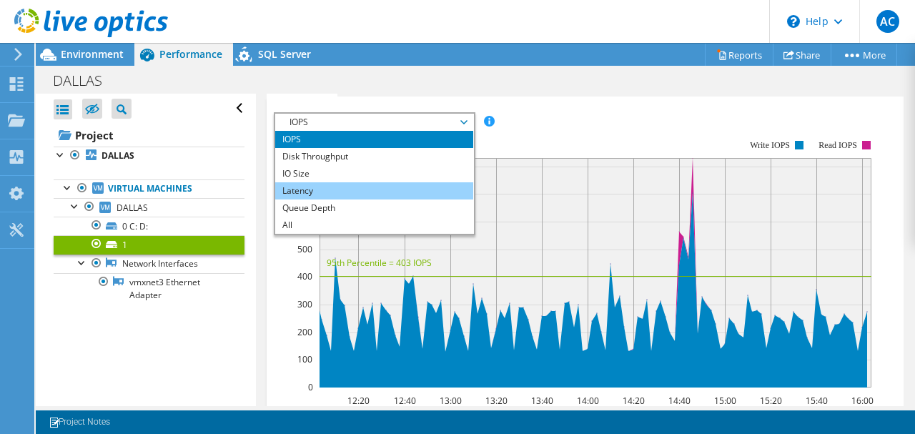
click at [358, 182] on li "Latency" at bounding box center [374, 190] width 198 height 17
